Goal: Task Accomplishment & Management: Use online tool/utility

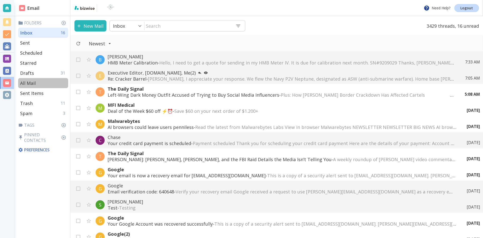
click at [29, 82] on p "All Mail" at bounding box center [28, 83] width 16 height 6
type input "5"
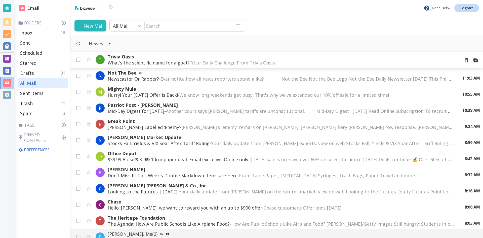
click at [179, 62] on p "What’s the scientific name for a goat? - Your Daily Challenge From Trivia Oasis…" at bounding box center [282, 63] width 348 height 6
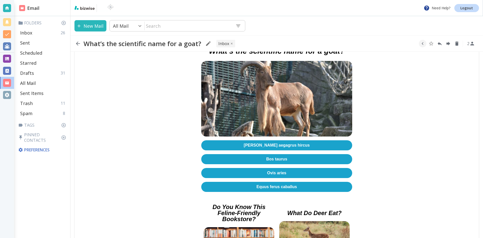
scroll to position [76, 0]
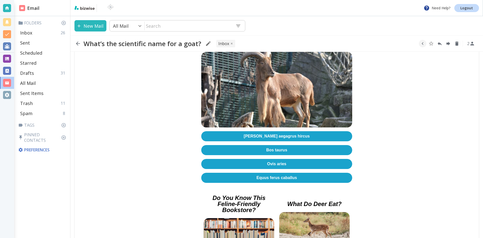
click at [275, 133] on link "[PERSON_NAME] aegagrus hircus" at bounding box center [276, 136] width 151 height 10
click at [78, 42] on icon "button" at bounding box center [78, 44] width 4 height 4
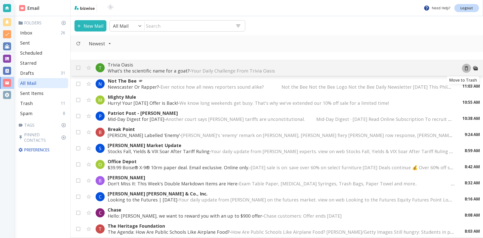
click at [464, 67] on icon "Move to Trash" at bounding box center [467, 68] width 6 height 6
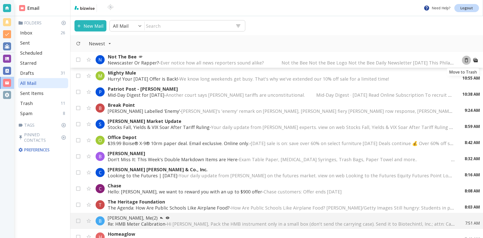
click at [464, 60] on icon "Move to Trash" at bounding box center [467, 60] width 6 height 6
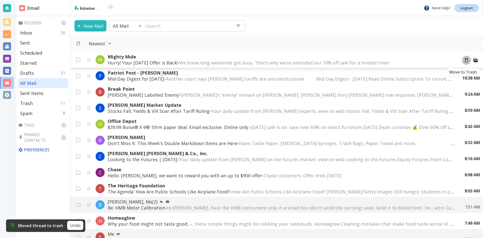
click at [465, 60] on icon "Move to Trash" at bounding box center [466, 60] width 3 height 4
